Goal: Task Accomplishment & Management: Manage account settings

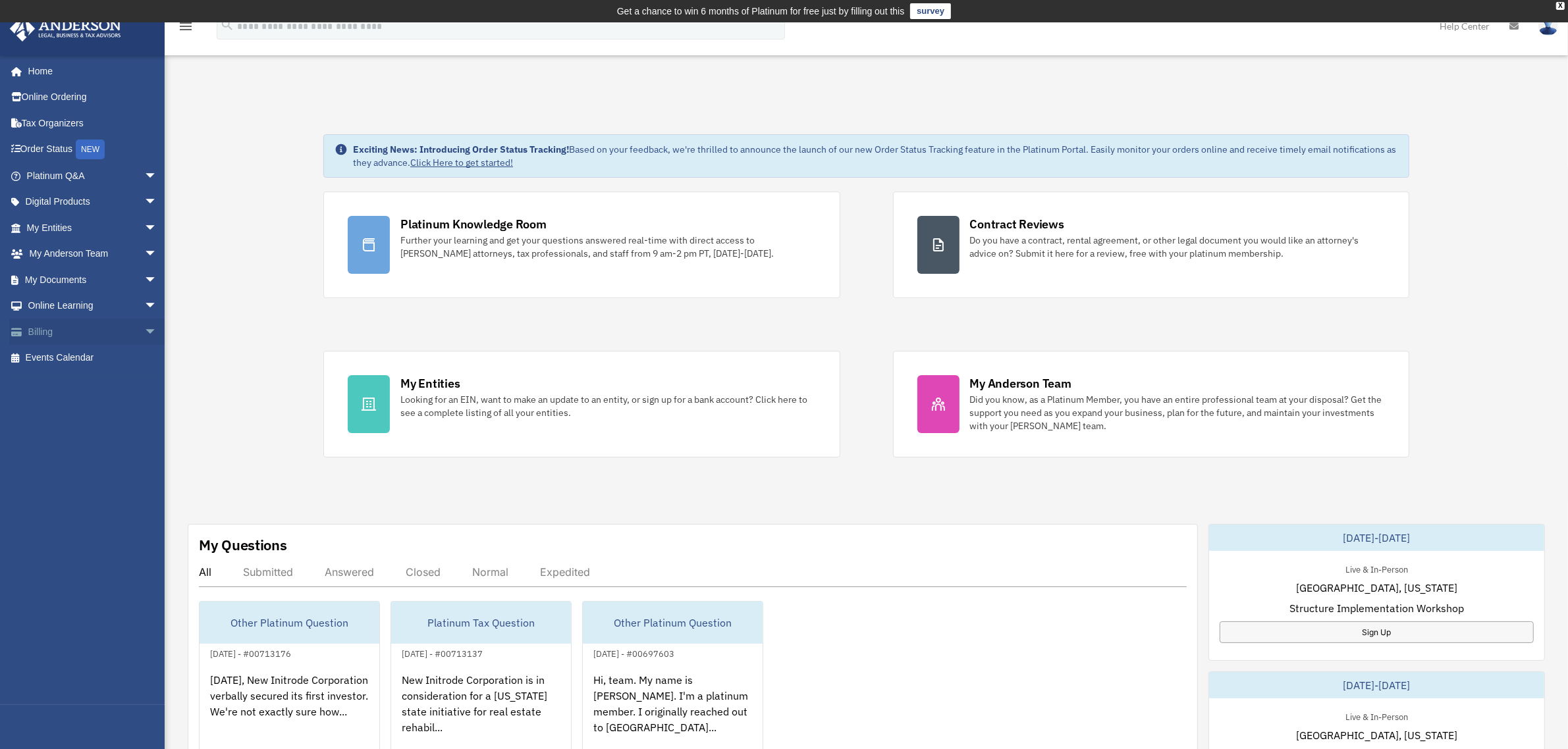
click at [41, 328] on link "Billing arrow_drop_down" at bounding box center [93, 331] width 168 height 27
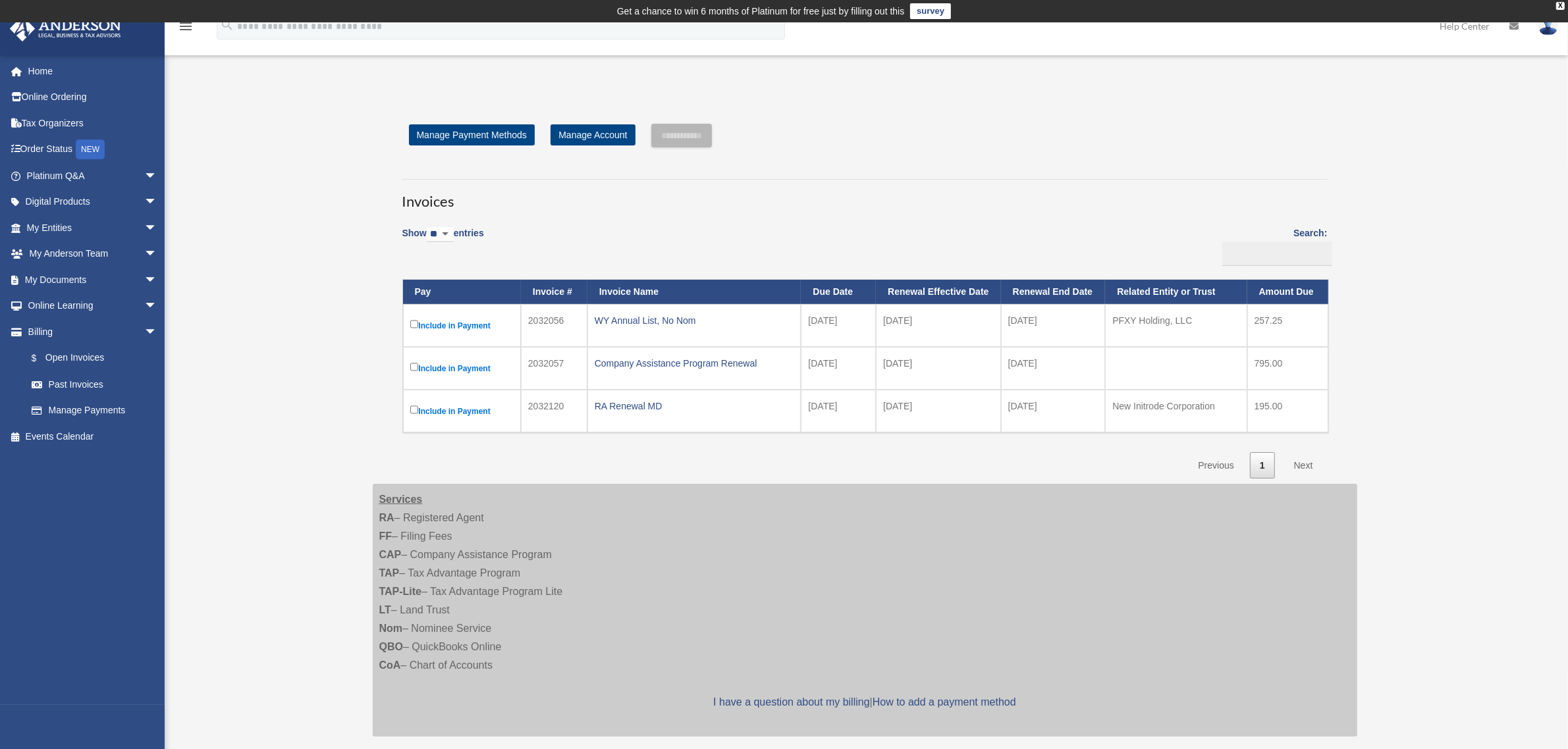
scroll to position [82, 0]
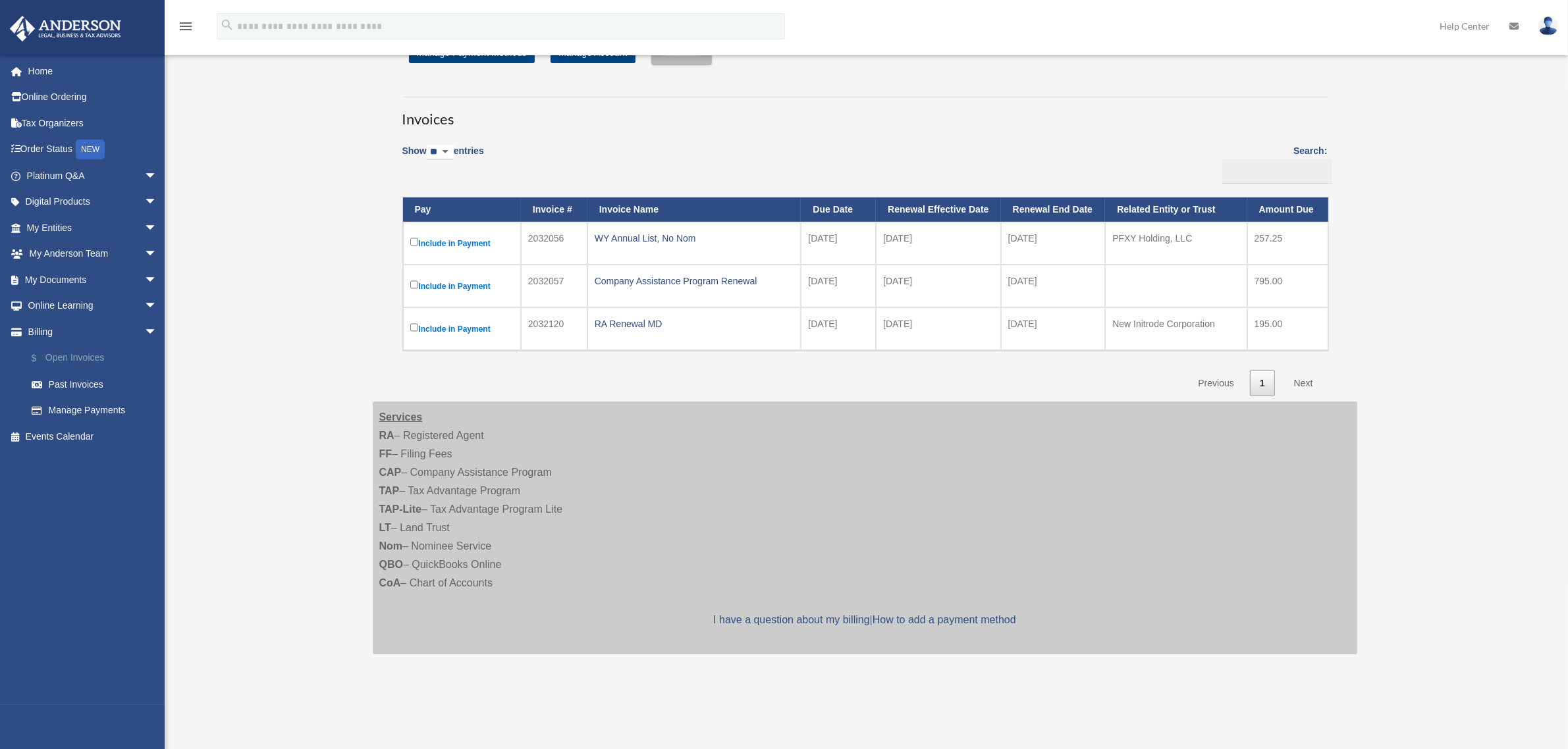
click at [73, 354] on link "$ Open Invoices" at bounding box center [98, 358] width 159 height 27
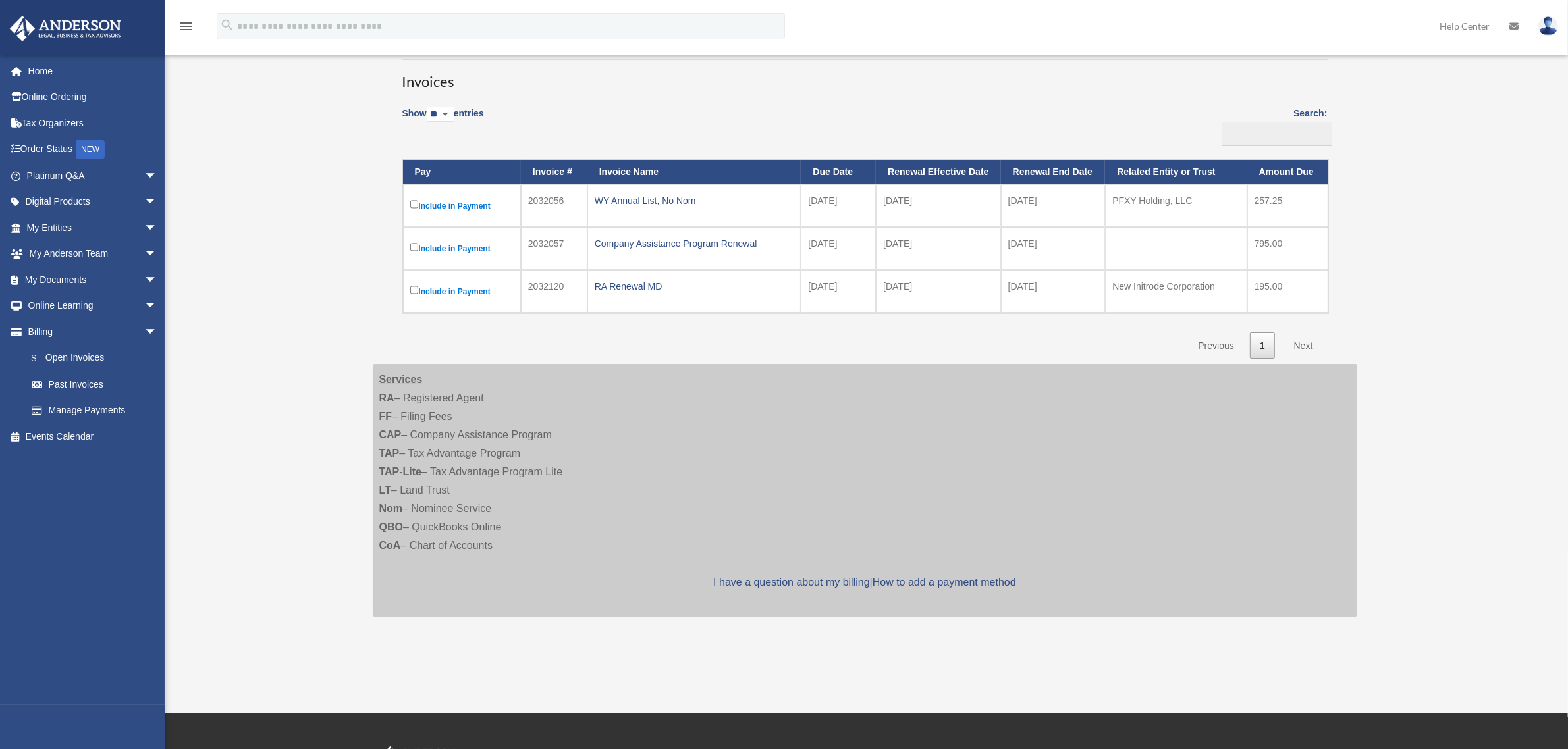
scroll to position [82, 0]
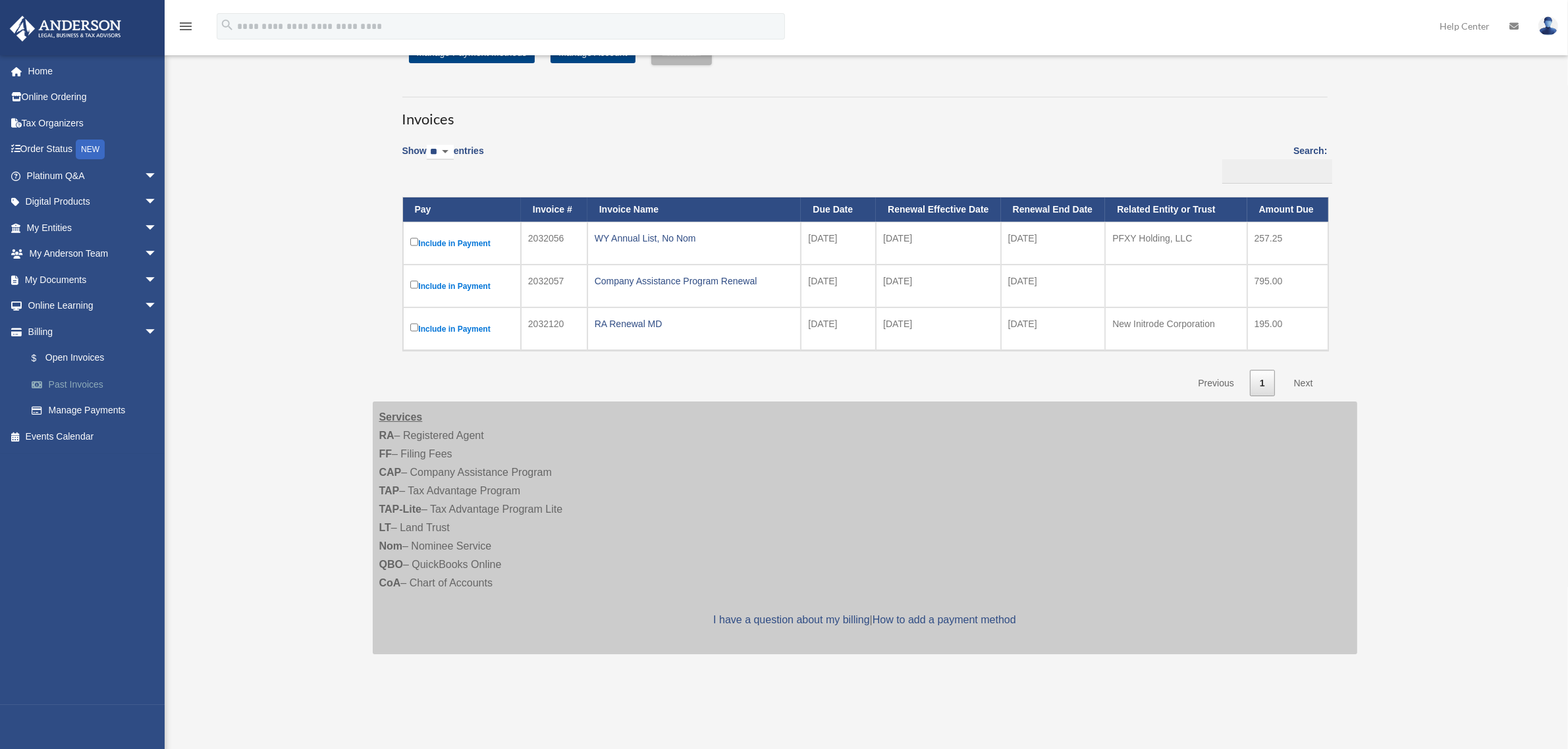
click at [67, 377] on link "Past Invoices" at bounding box center [98, 384] width 159 height 27
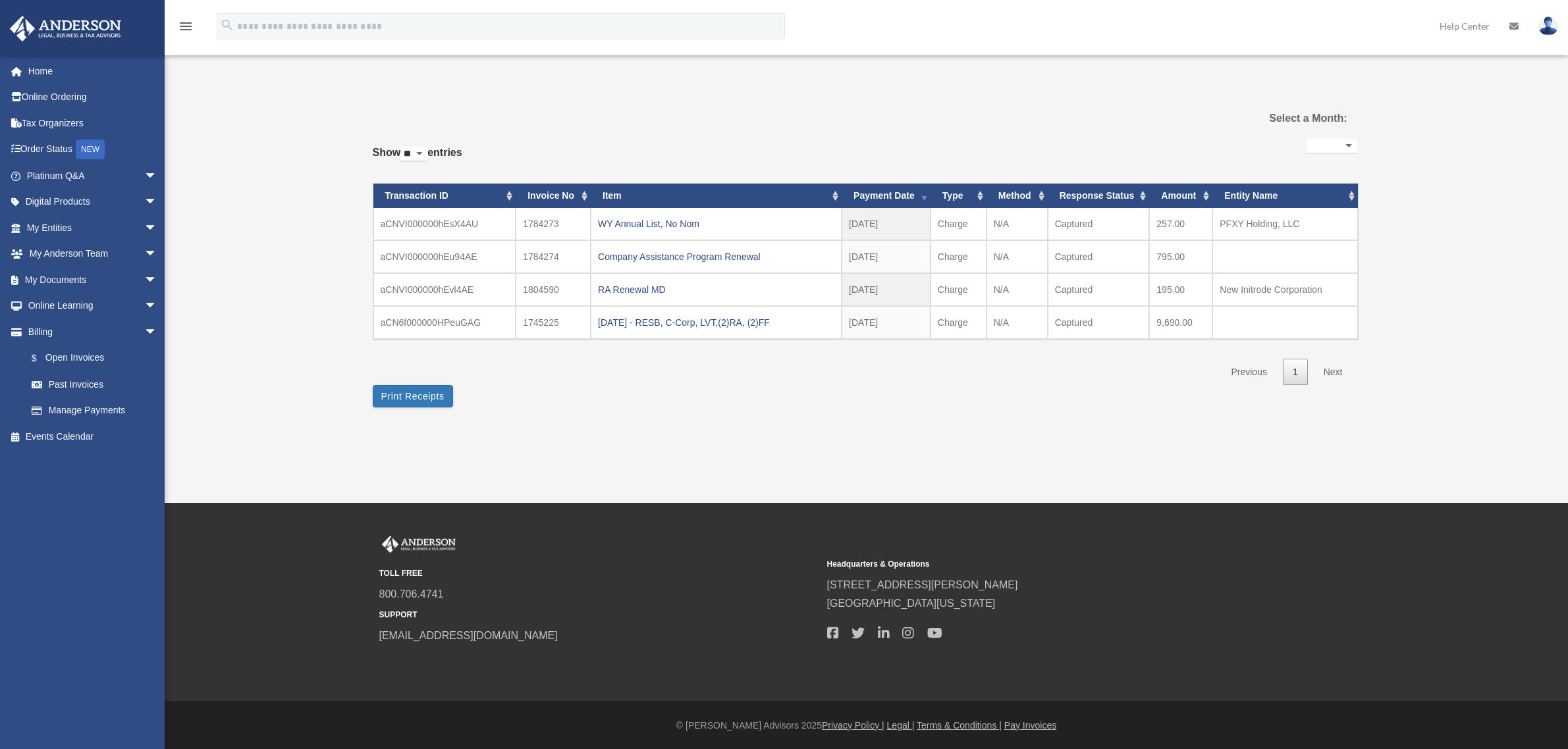
select select
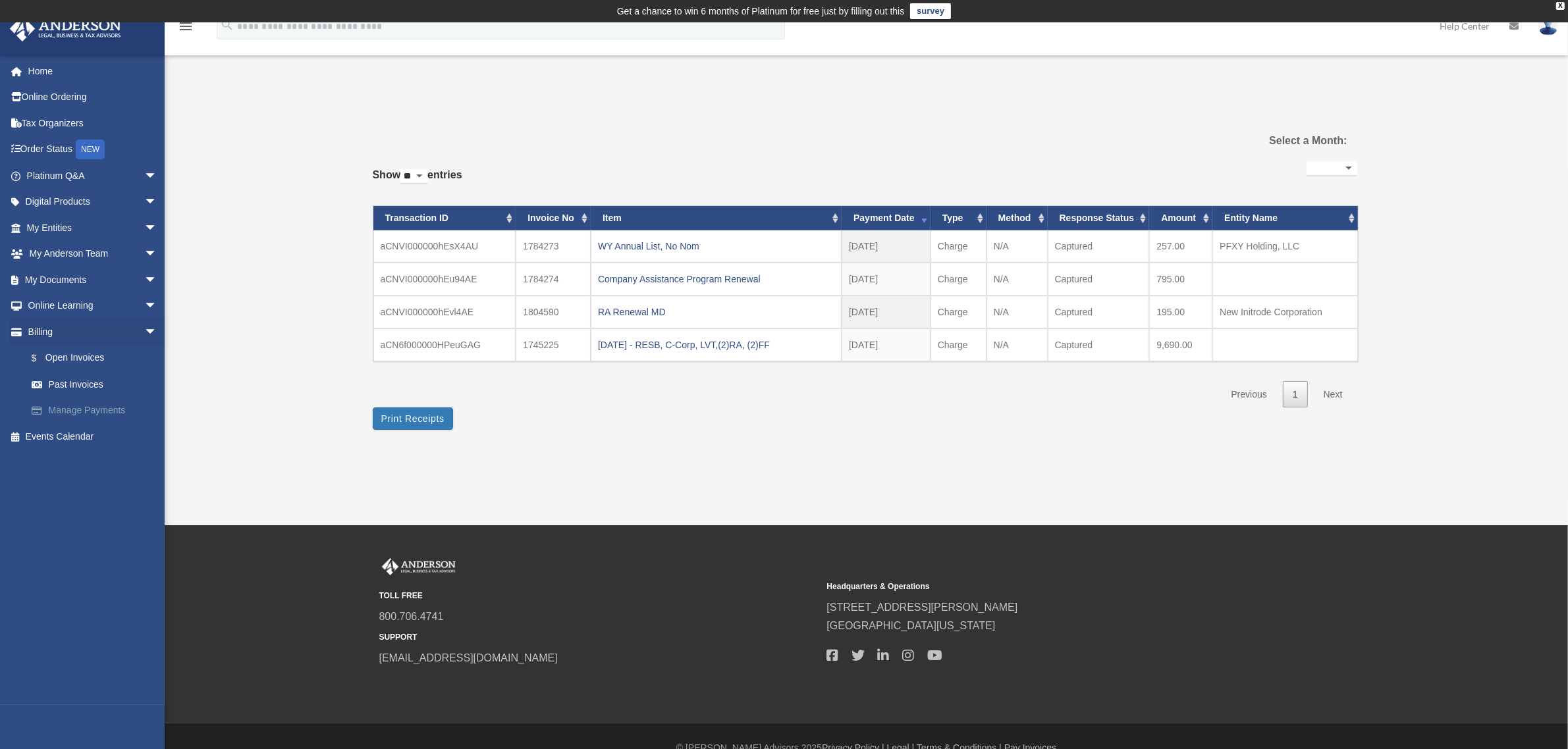
click at [81, 405] on link "Manage Payments" at bounding box center [98, 411] width 159 height 27
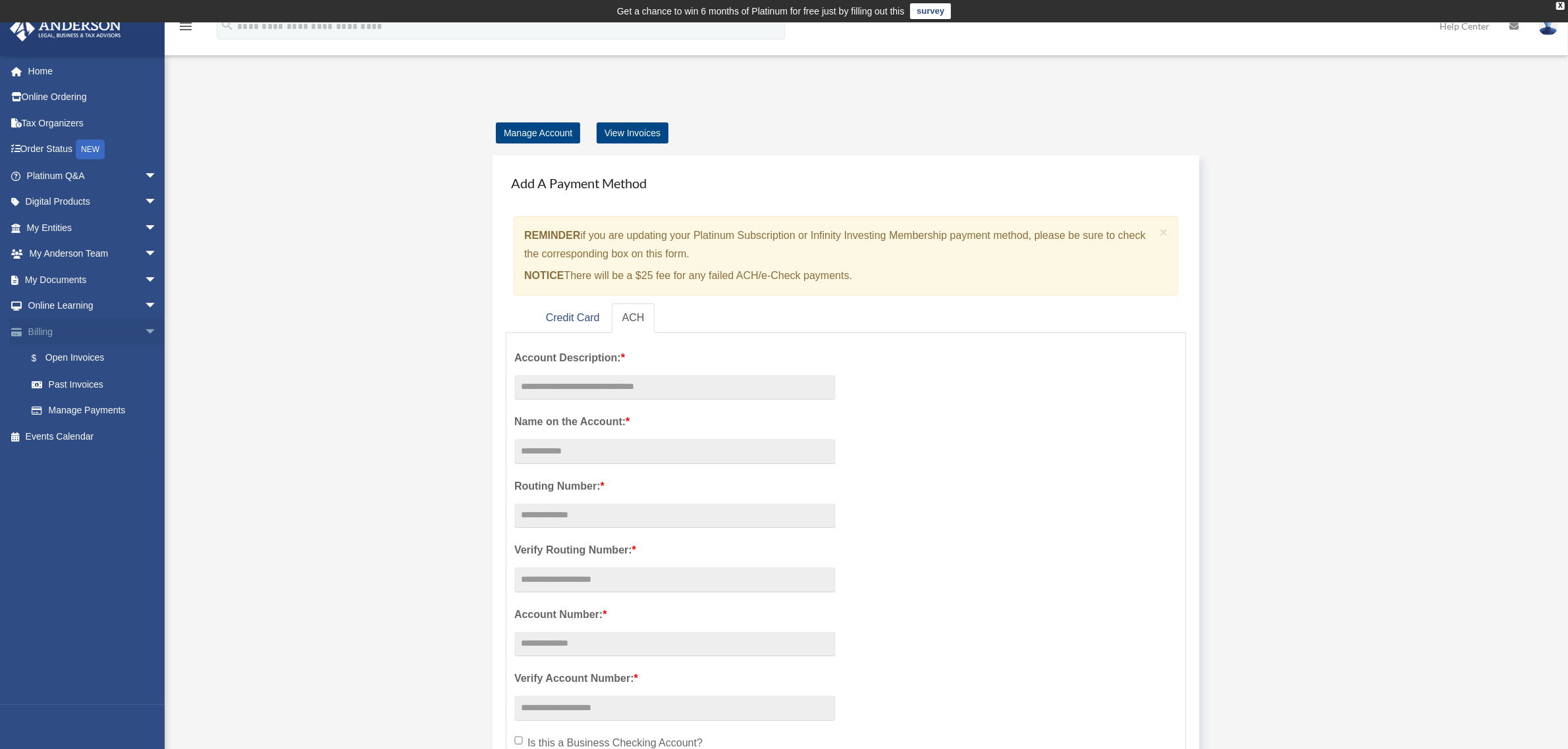
click at [41, 330] on link "Billing arrow_drop_down" at bounding box center [93, 331] width 168 height 27
click at [73, 354] on link "$ Open Invoices" at bounding box center [98, 358] width 159 height 27
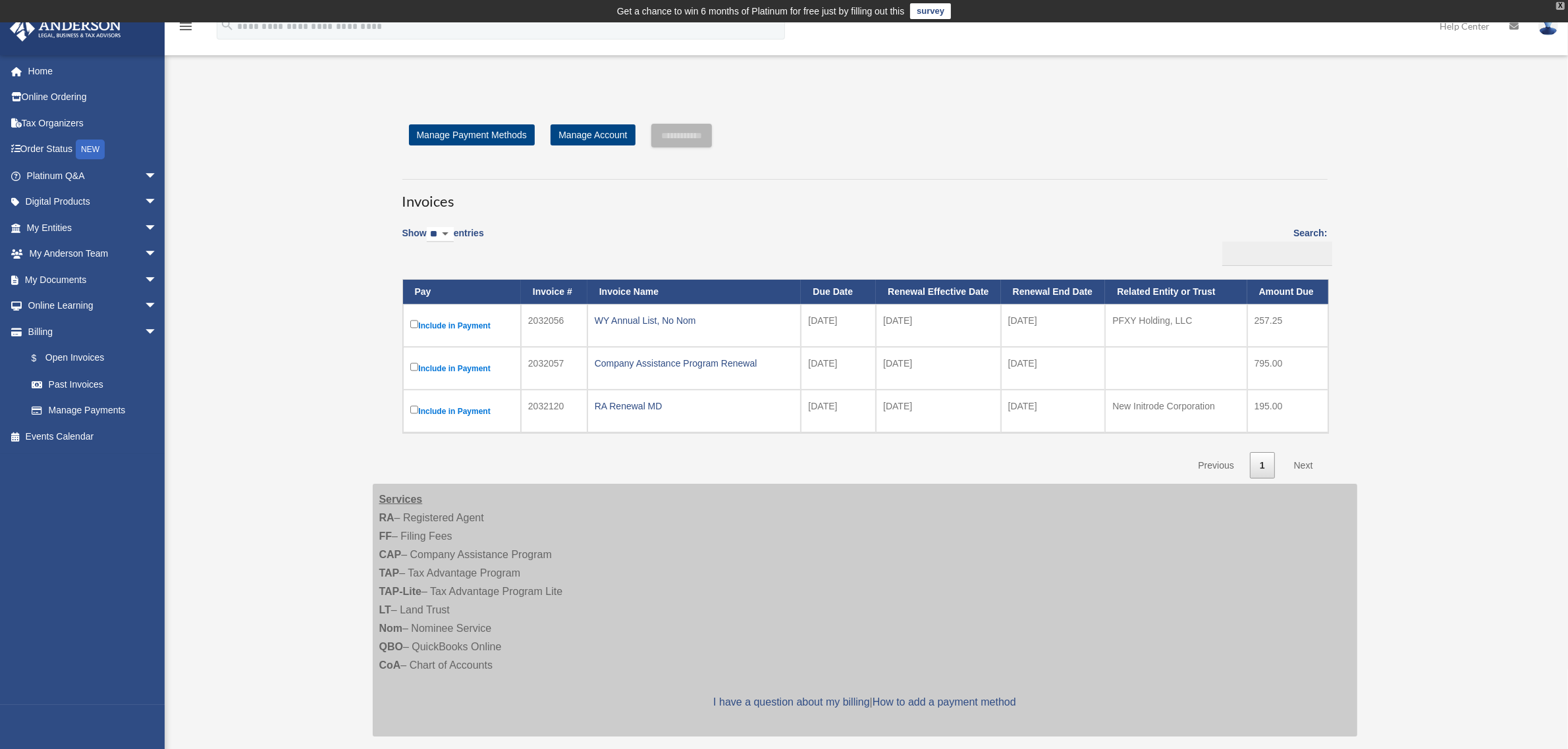
click at [1558, 4] on div "X" at bounding box center [1560, 5] width 9 height 8
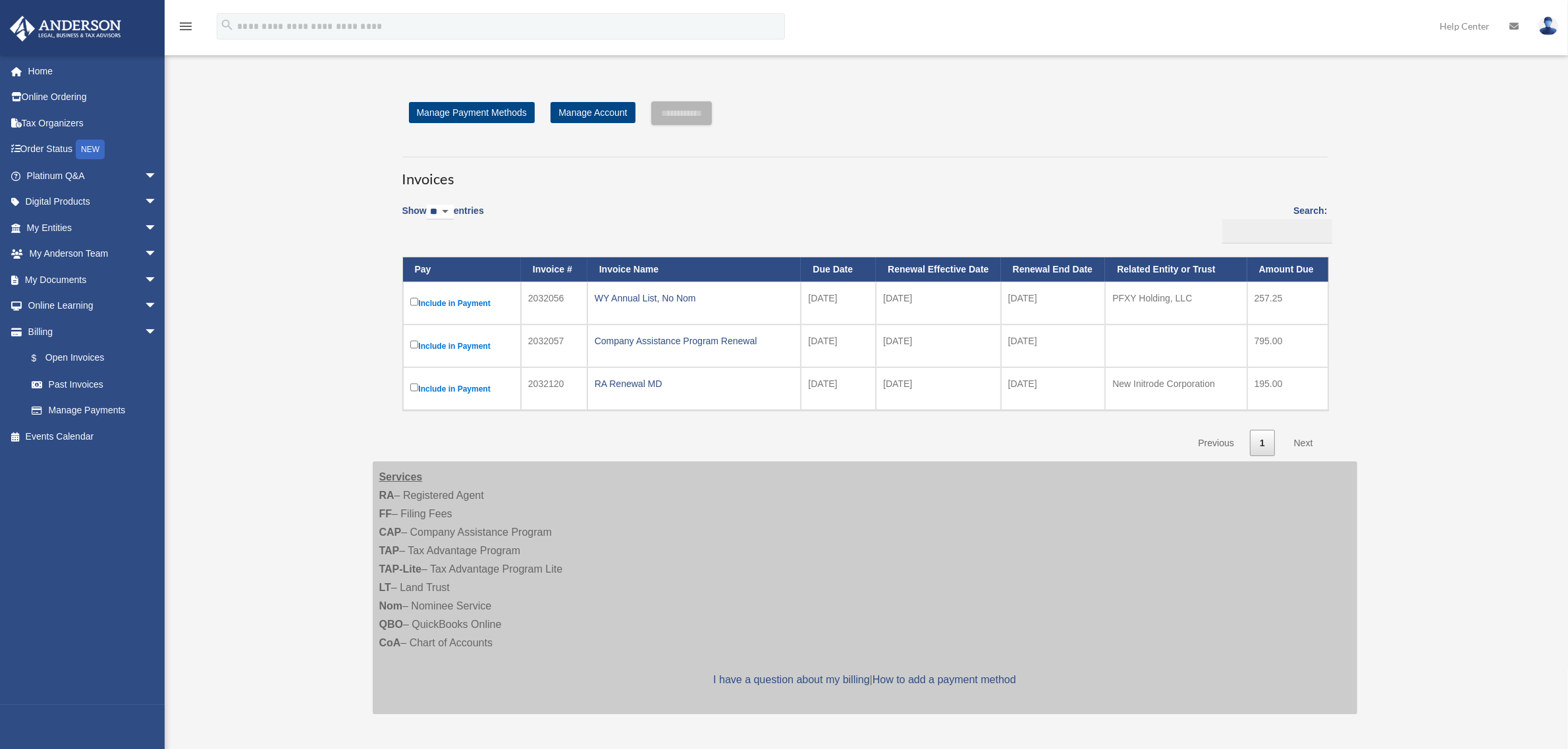
click at [1549, 20] on img at bounding box center [1548, 26] width 20 height 19
click at [1317, 107] on link "Logout" at bounding box center [1351, 115] width 132 height 27
